Goal: Information Seeking & Learning: Find specific fact

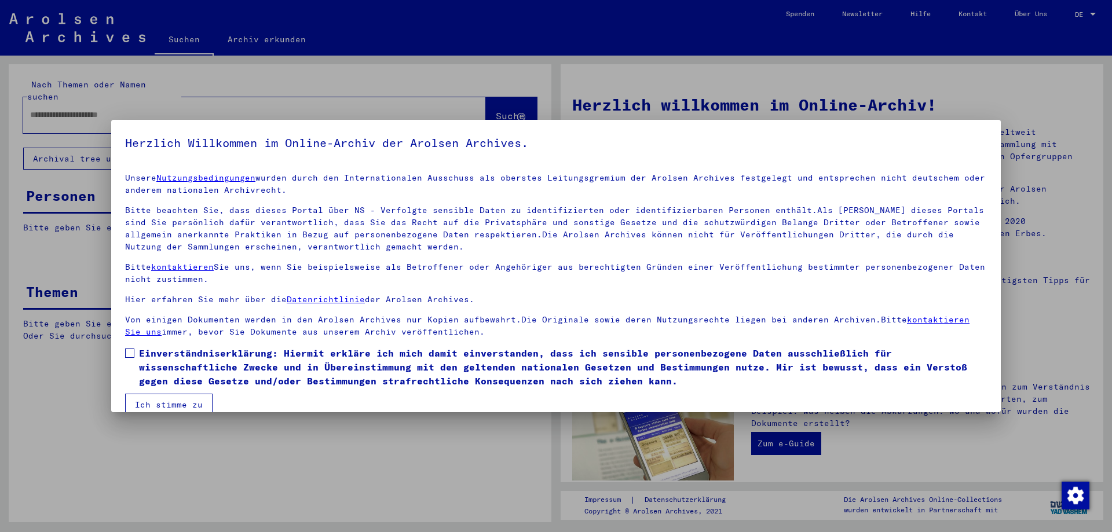
click at [132, 352] on span at bounding box center [129, 353] width 9 height 9
click at [174, 404] on button "Ich stimme zu" at bounding box center [168, 405] width 87 height 22
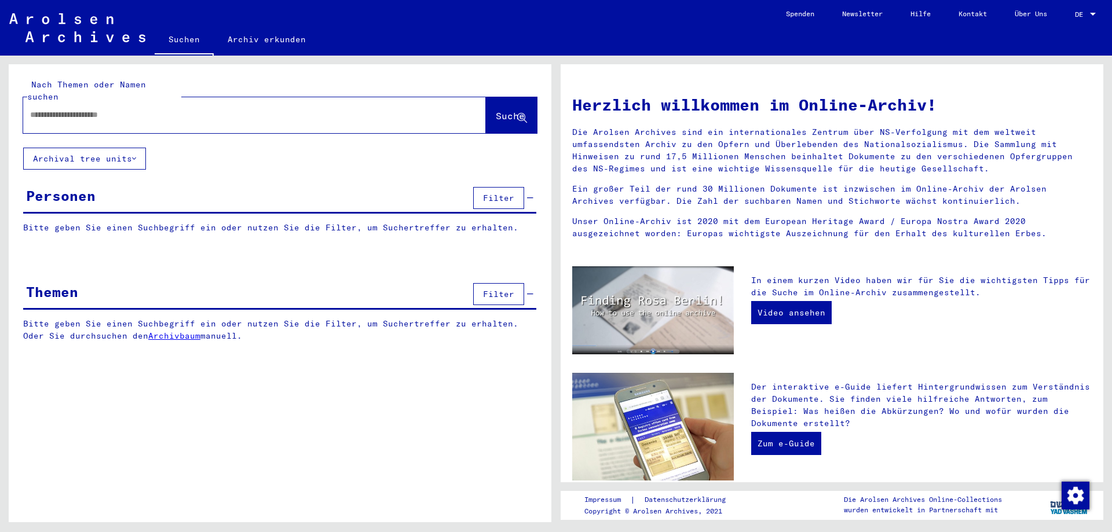
click at [107, 109] on input "text" at bounding box center [240, 115] width 421 height 12
type input "**********"
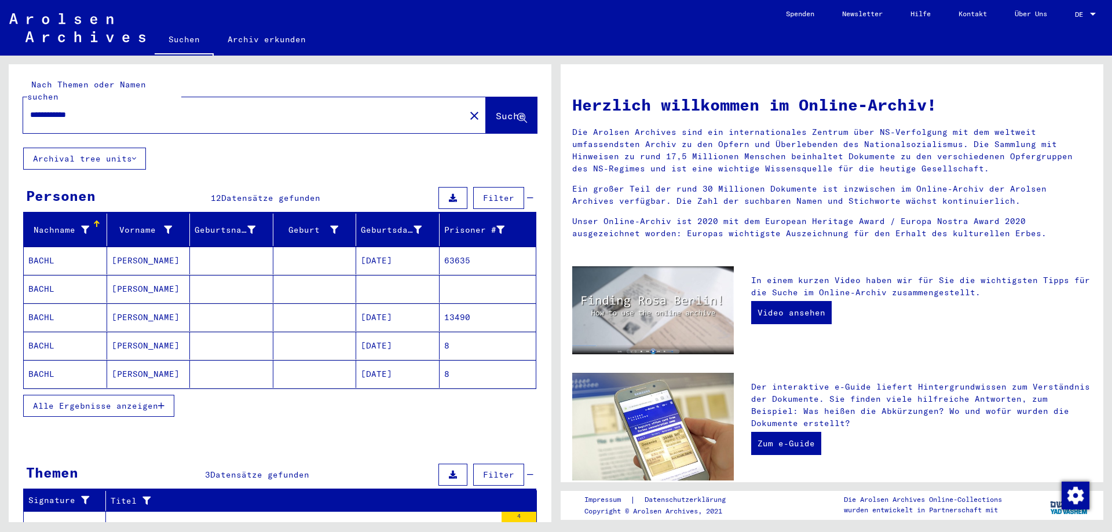
click at [221, 247] on mat-cell at bounding box center [231, 261] width 83 height 28
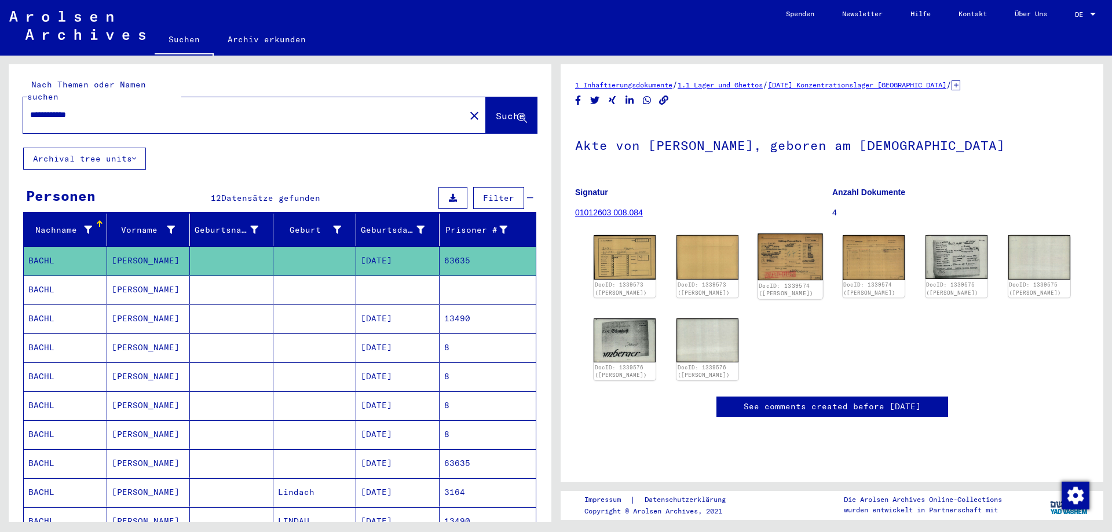
click at [794, 260] on img at bounding box center [790, 257] width 65 height 46
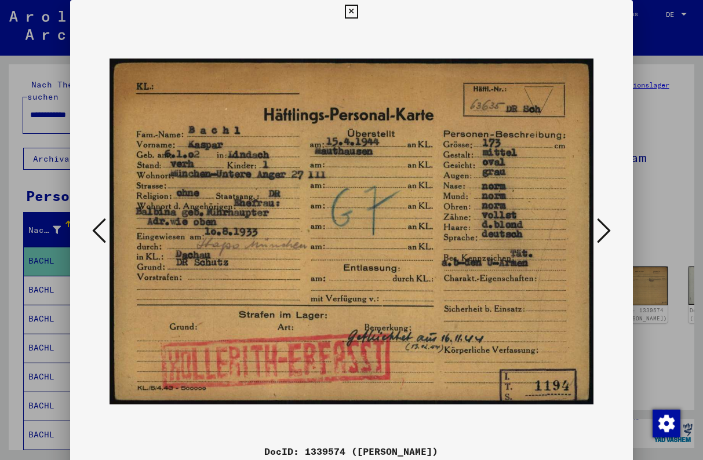
click at [322, 214] on img at bounding box center [350, 231] width 483 height 417
click at [611, 232] on button at bounding box center [603, 231] width 21 height 33
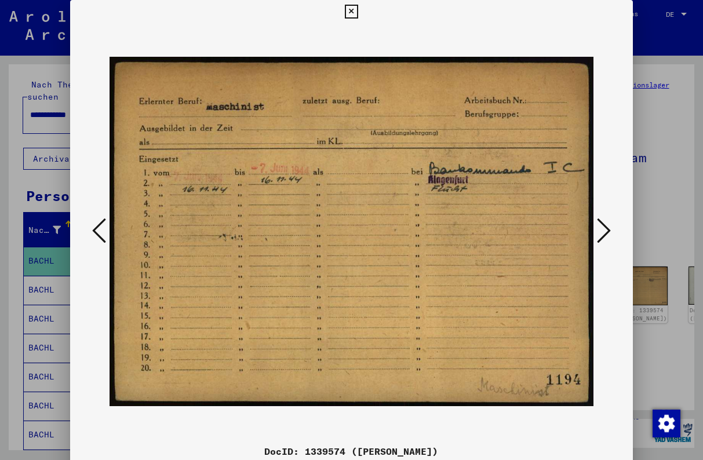
click at [605, 232] on icon at bounding box center [604, 231] width 14 height 28
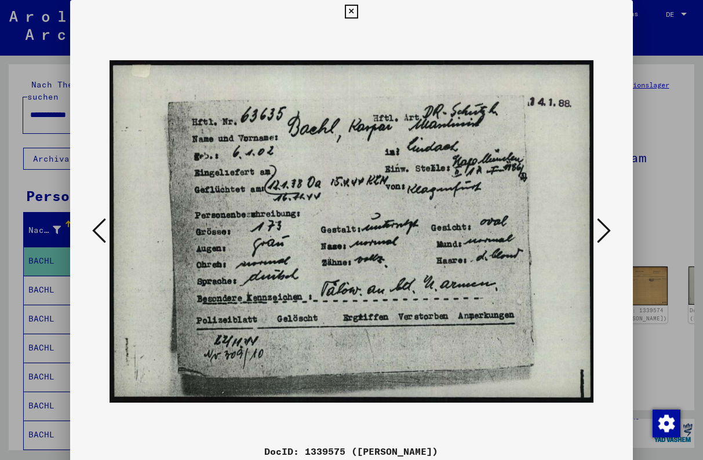
click at [605, 232] on icon at bounding box center [604, 231] width 14 height 28
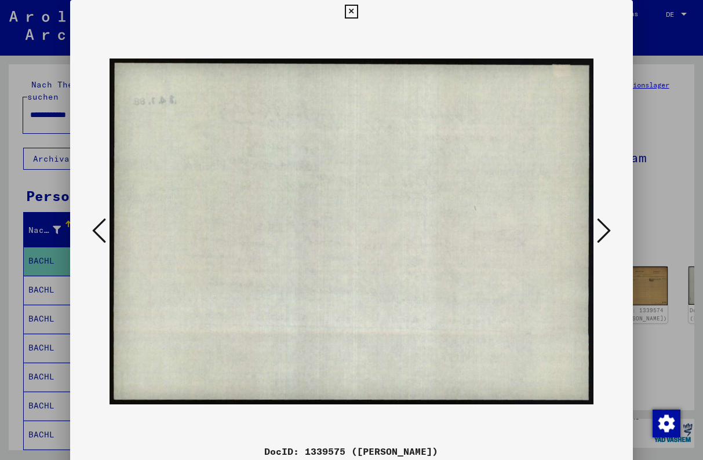
click at [605, 232] on icon at bounding box center [604, 231] width 14 height 28
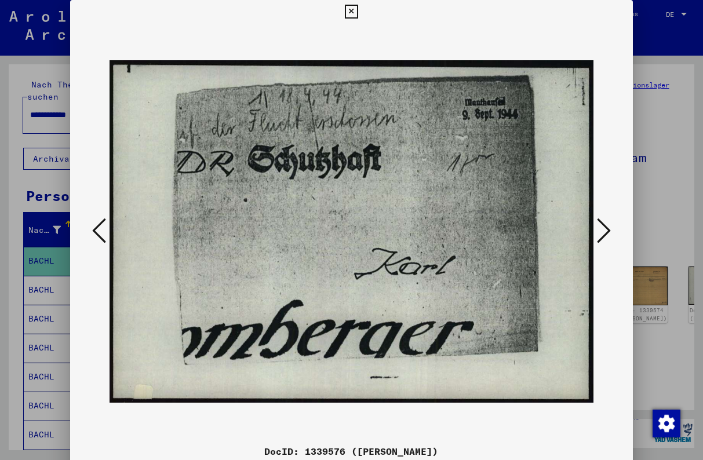
click at [90, 227] on button at bounding box center [99, 231] width 21 height 33
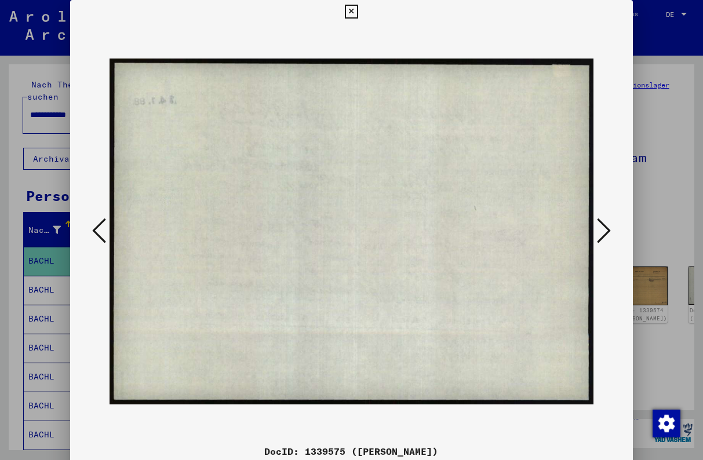
click at [90, 227] on button at bounding box center [99, 231] width 21 height 33
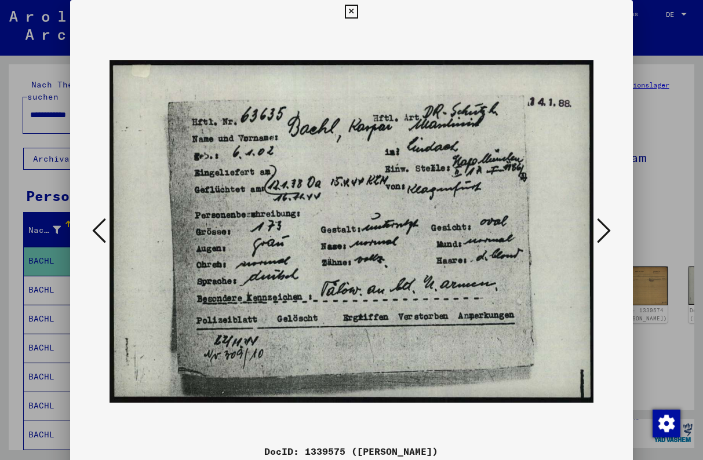
click at [351, 13] on icon at bounding box center [351, 12] width 13 height 14
